Goal: Find specific page/section: Find specific page/section

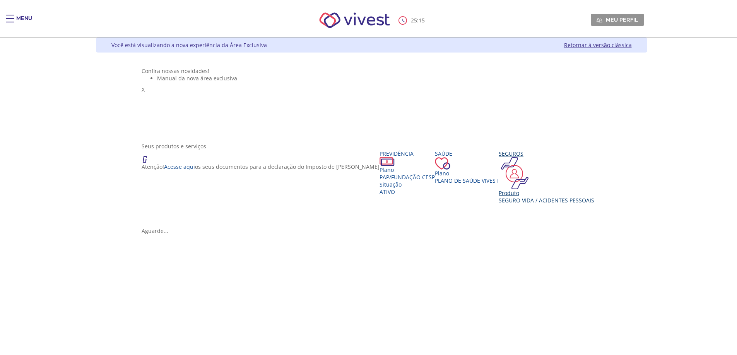
click at [498, 197] on div "Produto" at bounding box center [545, 192] width 95 height 7
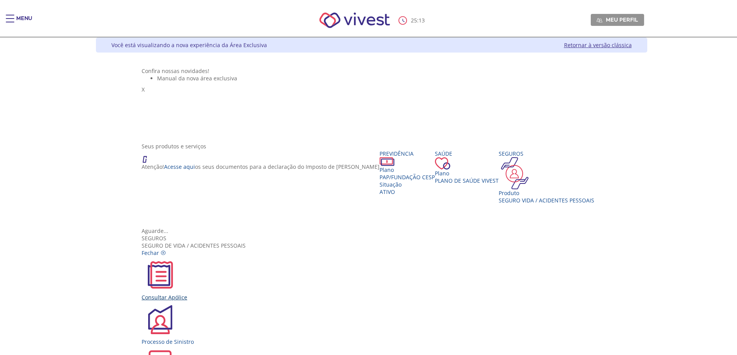
click at [179, 257] on img "Vivest" at bounding box center [160, 275] width 37 height 37
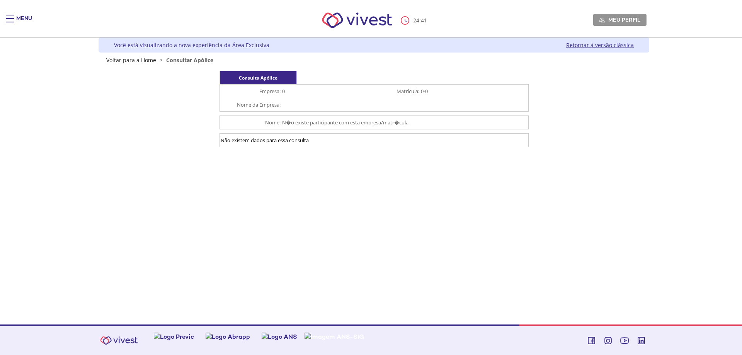
click at [589, 43] on link "Retornar à versão clássica" at bounding box center [600, 44] width 68 height 7
